Goal: Task Accomplishment & Management: Use online tool/utility

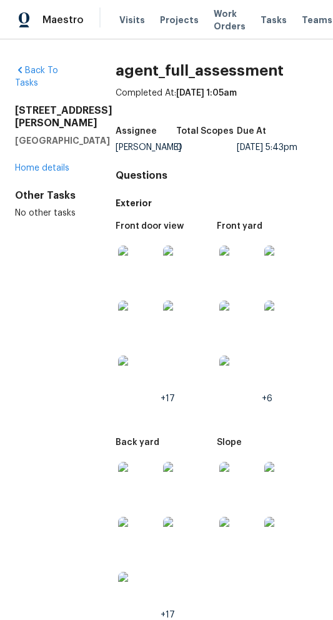
click at [309, 124] on div "Assignee [PERSON_NAME] Total Scopes 0 Due At [DATE] 5:43pm" at bounding box center [217, 139] width 202 height 40
